Goal: Task Accomplishment & Management: Manage account settings

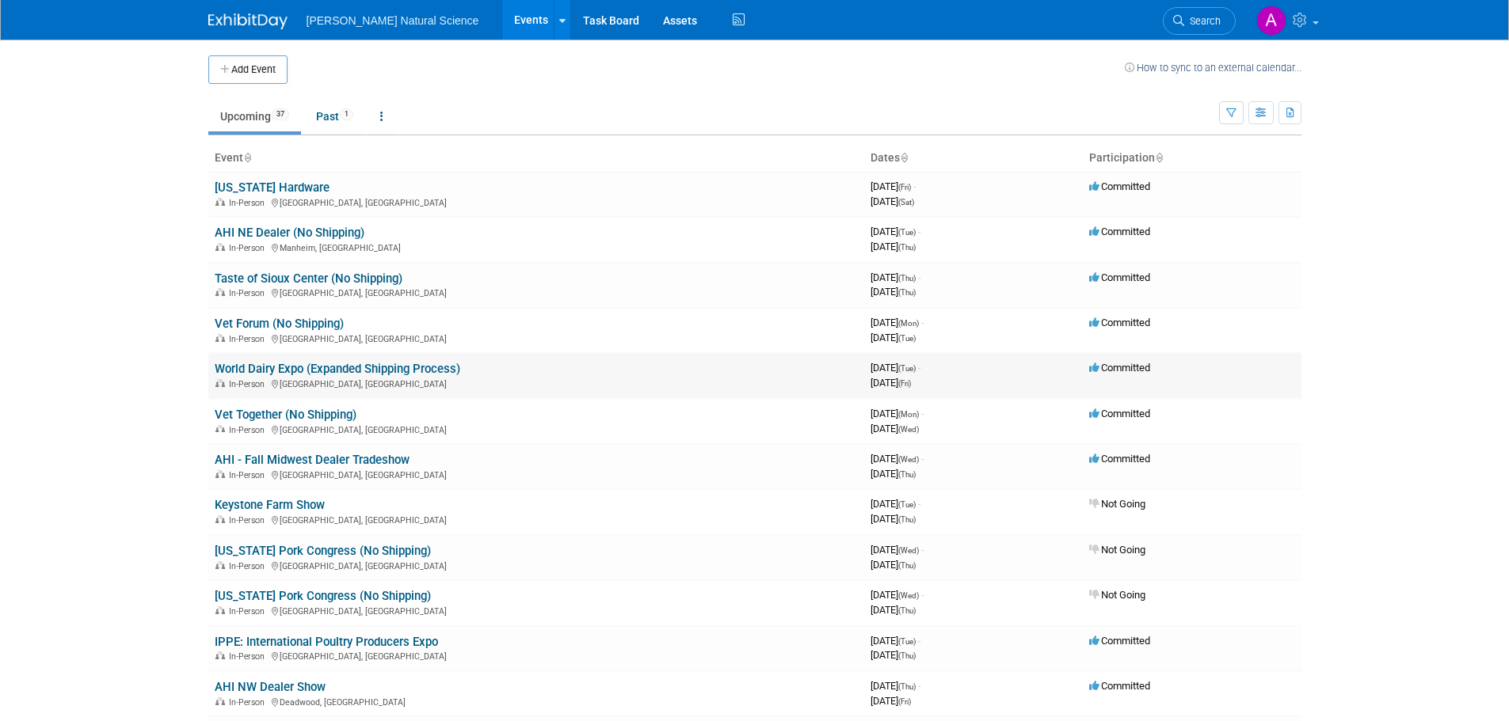
click at [319, 375] on link "World Dairy Expo (Expanded Shipping Process)" at bounding box center [337, 369] width 245 height 14
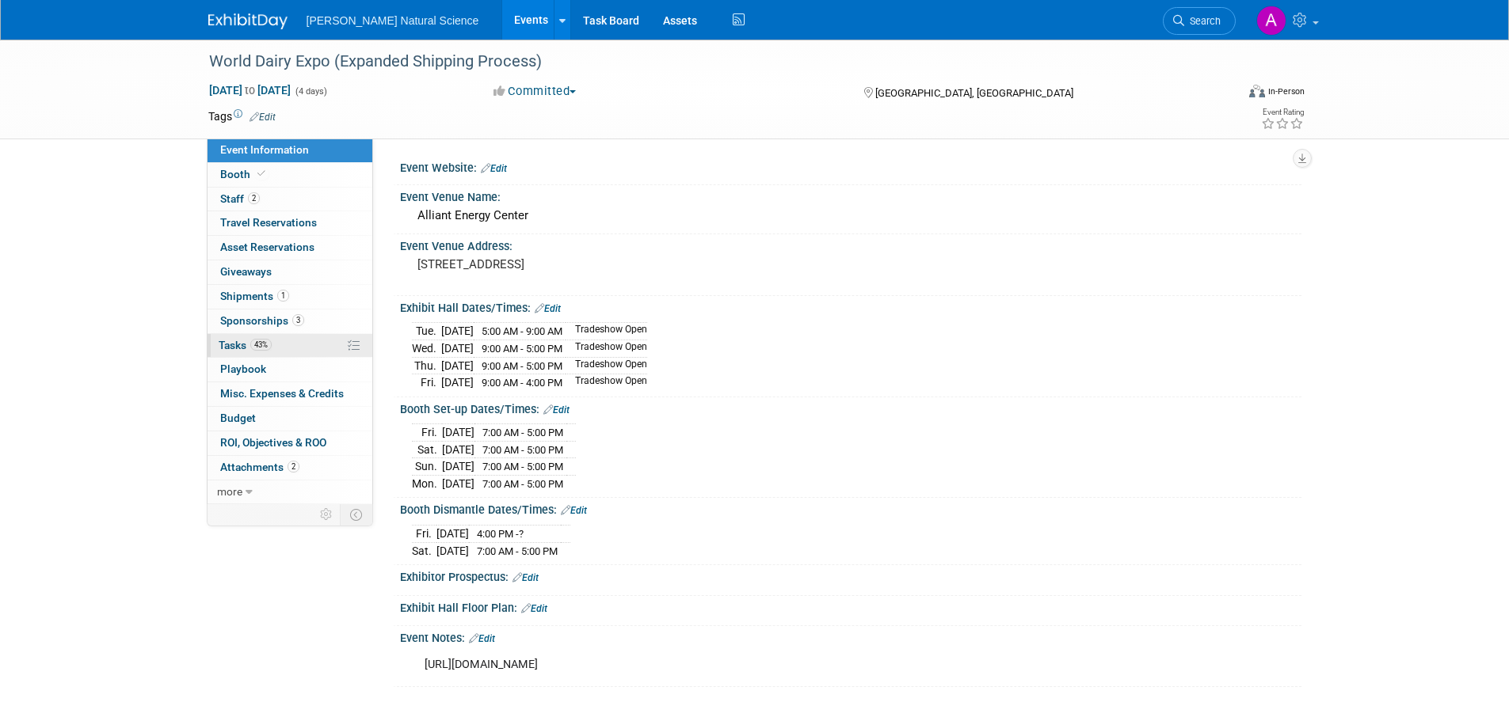
click at [292, 347] on link "43% Tasks 43%" at bounding box center [289, 346] width 165 height 24
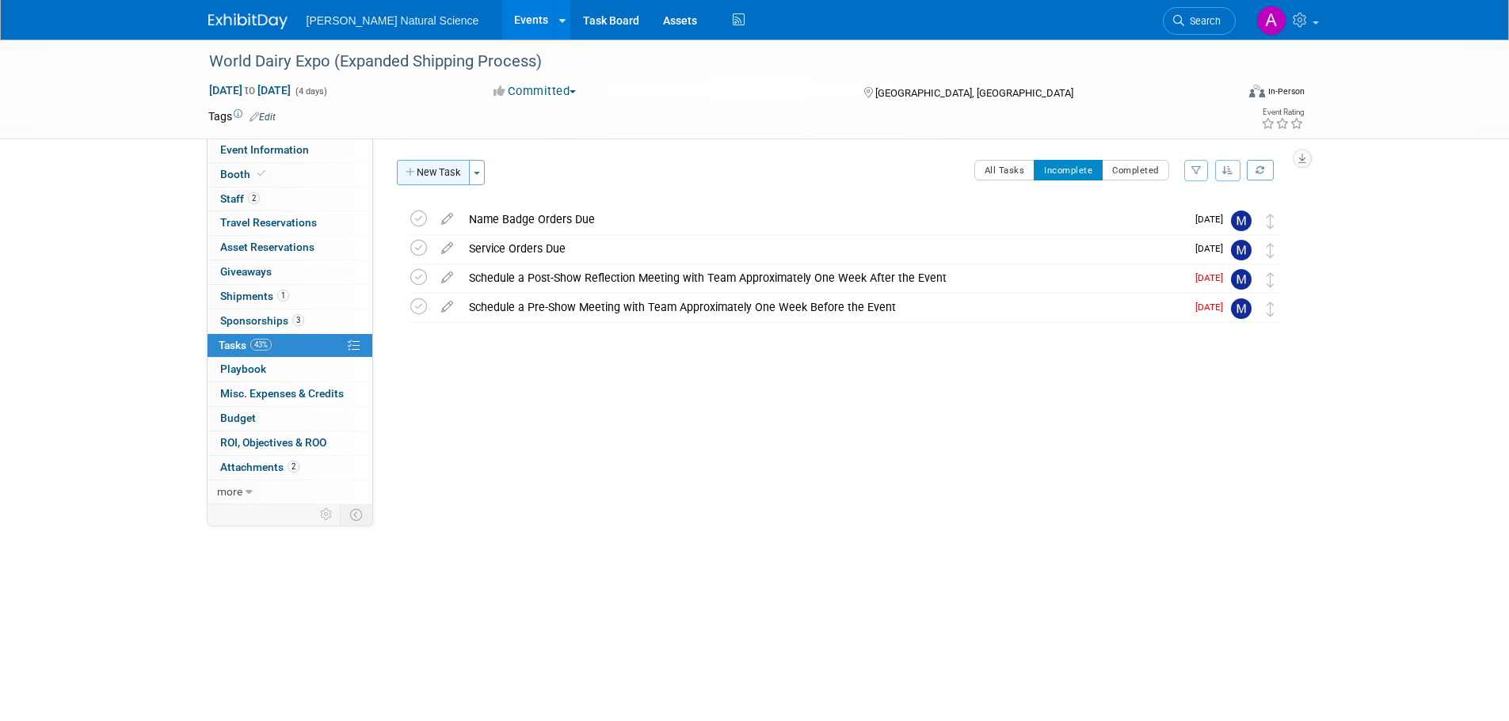
click at [430, 172] on button "New Task" at bounding box center [433, 172] width 73 height 25
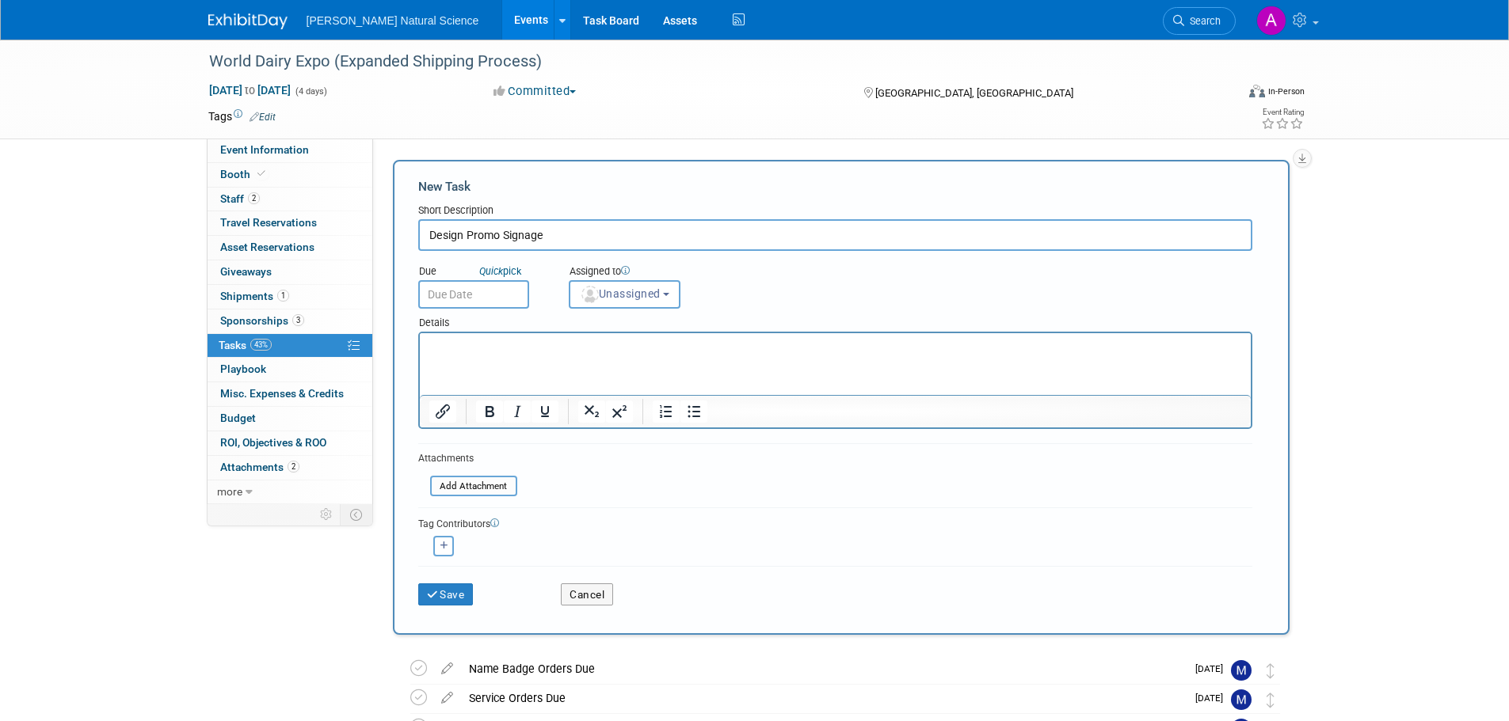
type input "Design Promo Signage"
click at [573, 337] on html at bounding box center [834, 344] width 831 height 22
click at [618, 356] on html "This signage will be a vertical banner that will go on the front of the pallet." at bounding box center [834, 344] width 831 height 22
click at [489, 295] on input "text" at bounding box center [473, 294] width 111 height 29
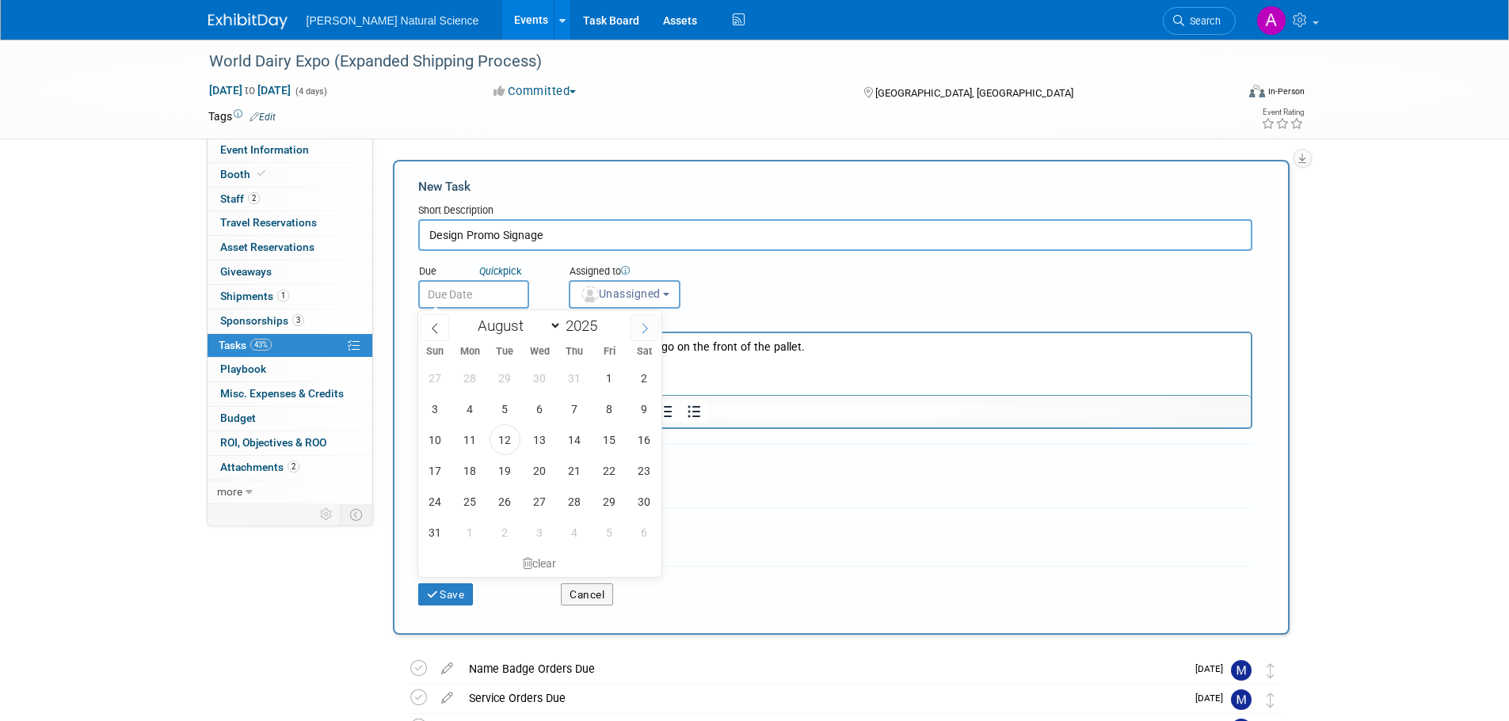
click at [642, 323] on icon at bounding box center [644, 328] width 11 height 11
click at [439, 330] on icon at bounding box center [434, 328] width 11 height 11
select select "7"
click at [478, 500] on span "25" at bounding box center [470, 501] width 31 height 31
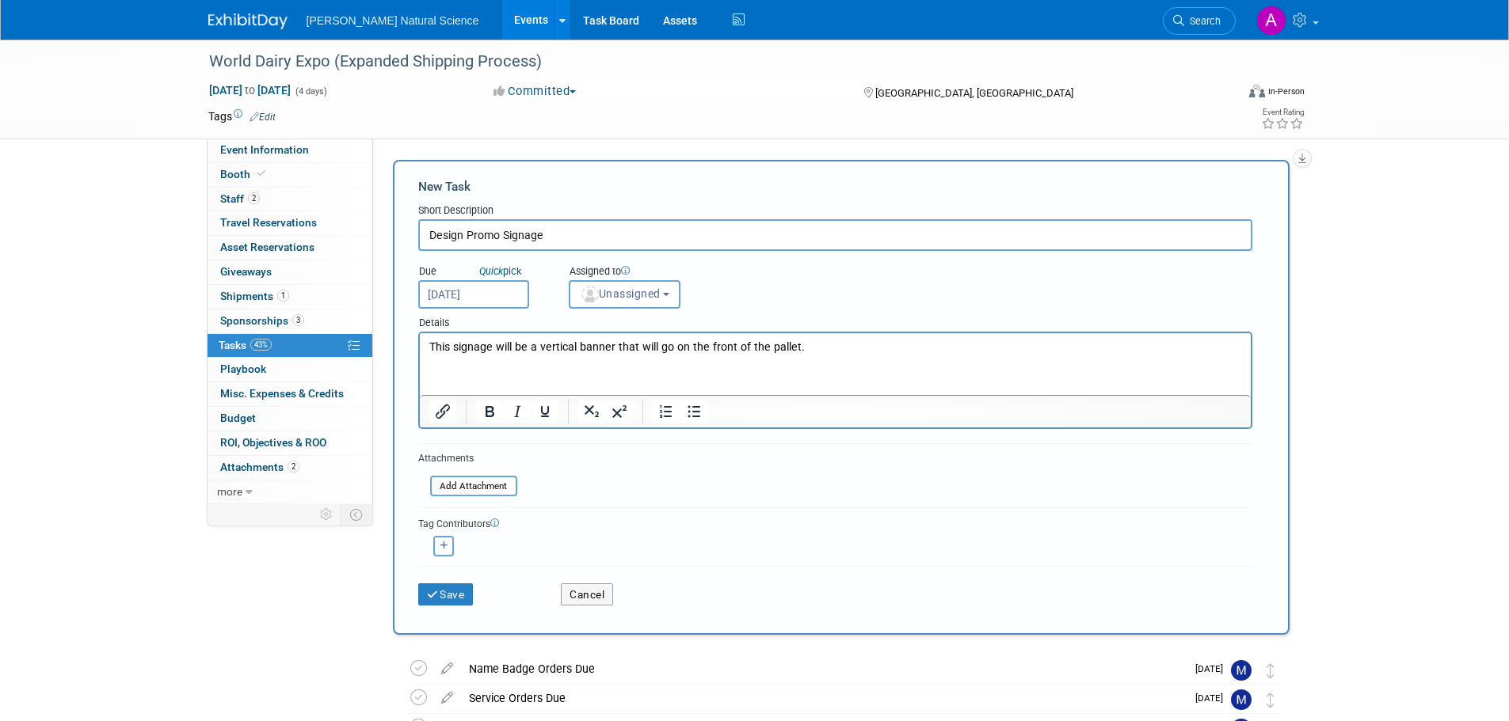
click at [493, 291] on input "Aug 25, 2025" at bounding box center [473, 294] width 111 height 29
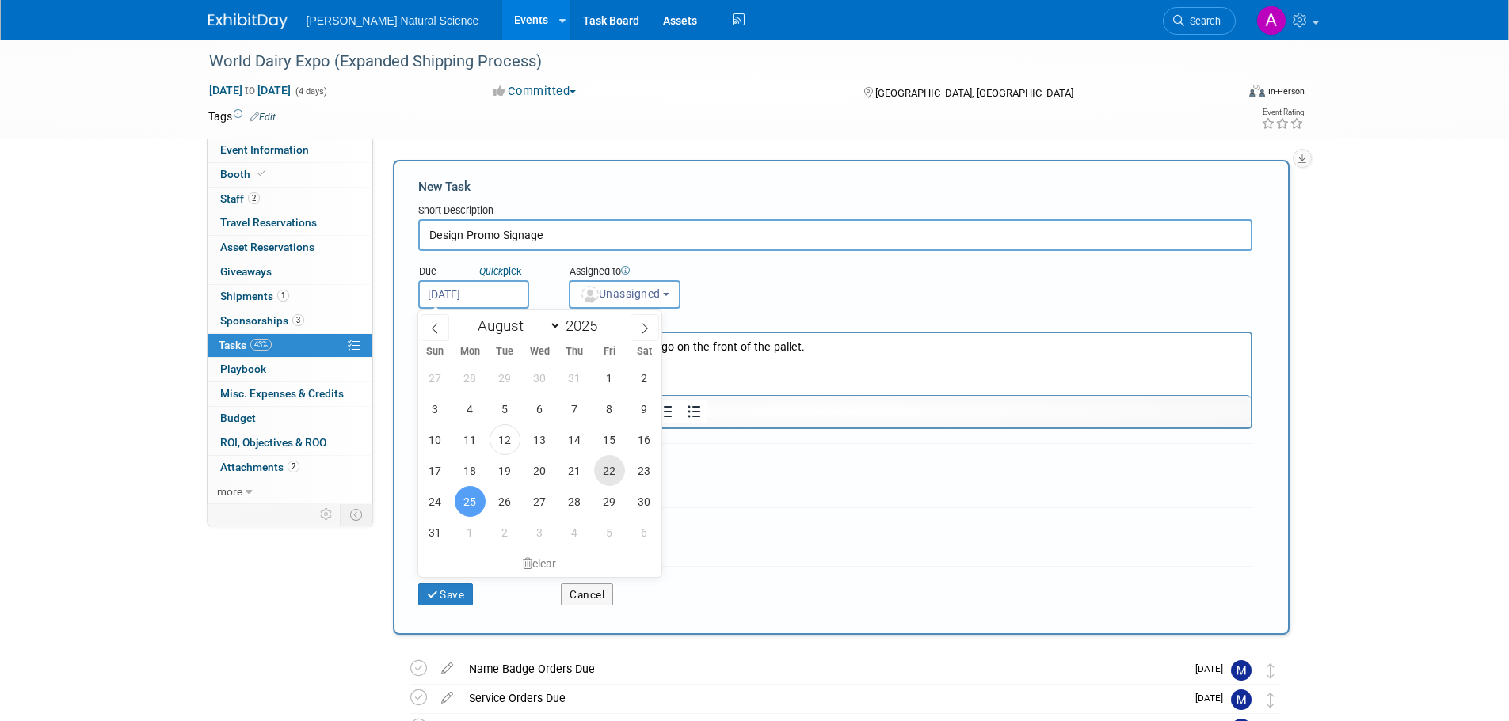
click at [611, 478] on span "22" at bounding box center [609, 470] width 31 height 31
type input "Aug 22, 2025"
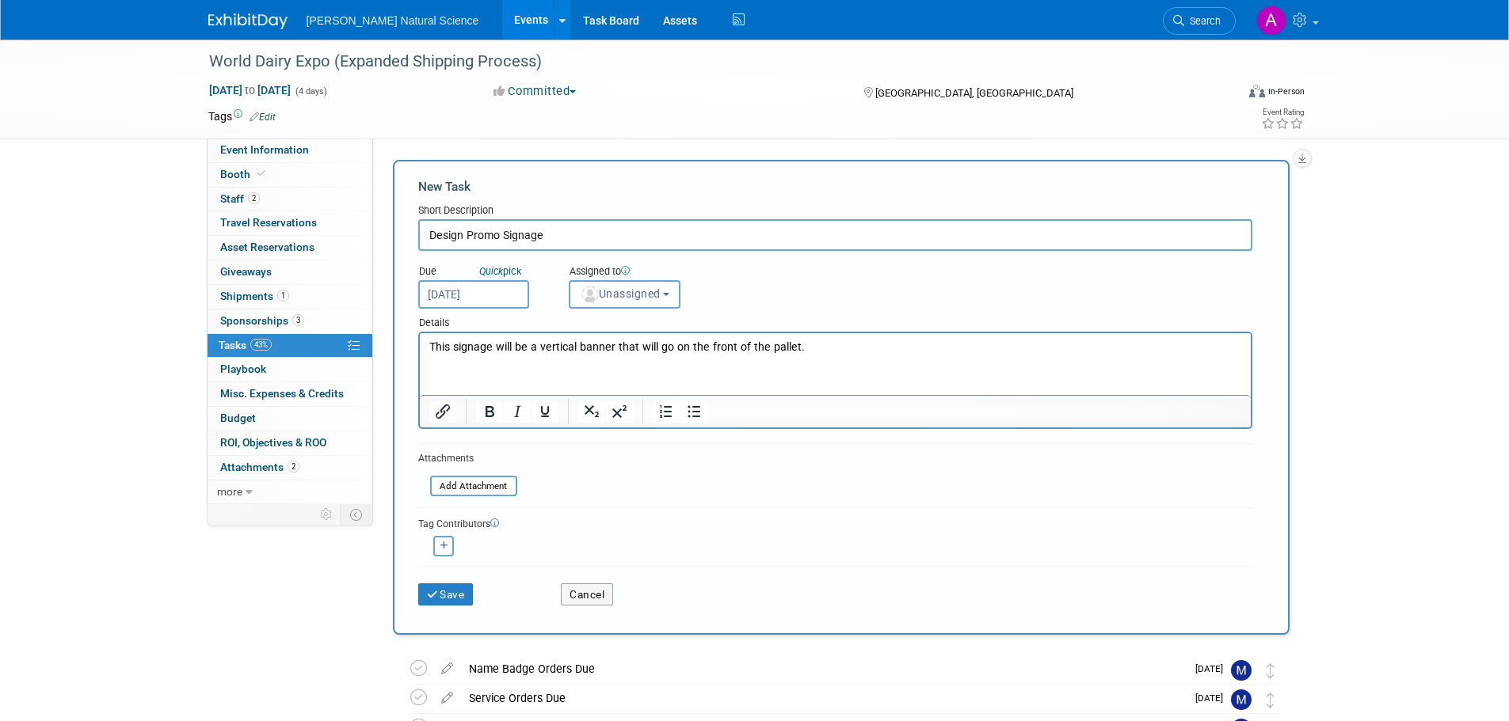
click at [846, 354] on p "This signage will be a vertical banner that will go on the front of the pallet." at bounding box center [834, 348] width 813 height 16
click at [454, 591] on button "Save" at bounding box center [445, 595] width 55 height 22
